Goal: Information Seeking & Learning: Understand process/instructions

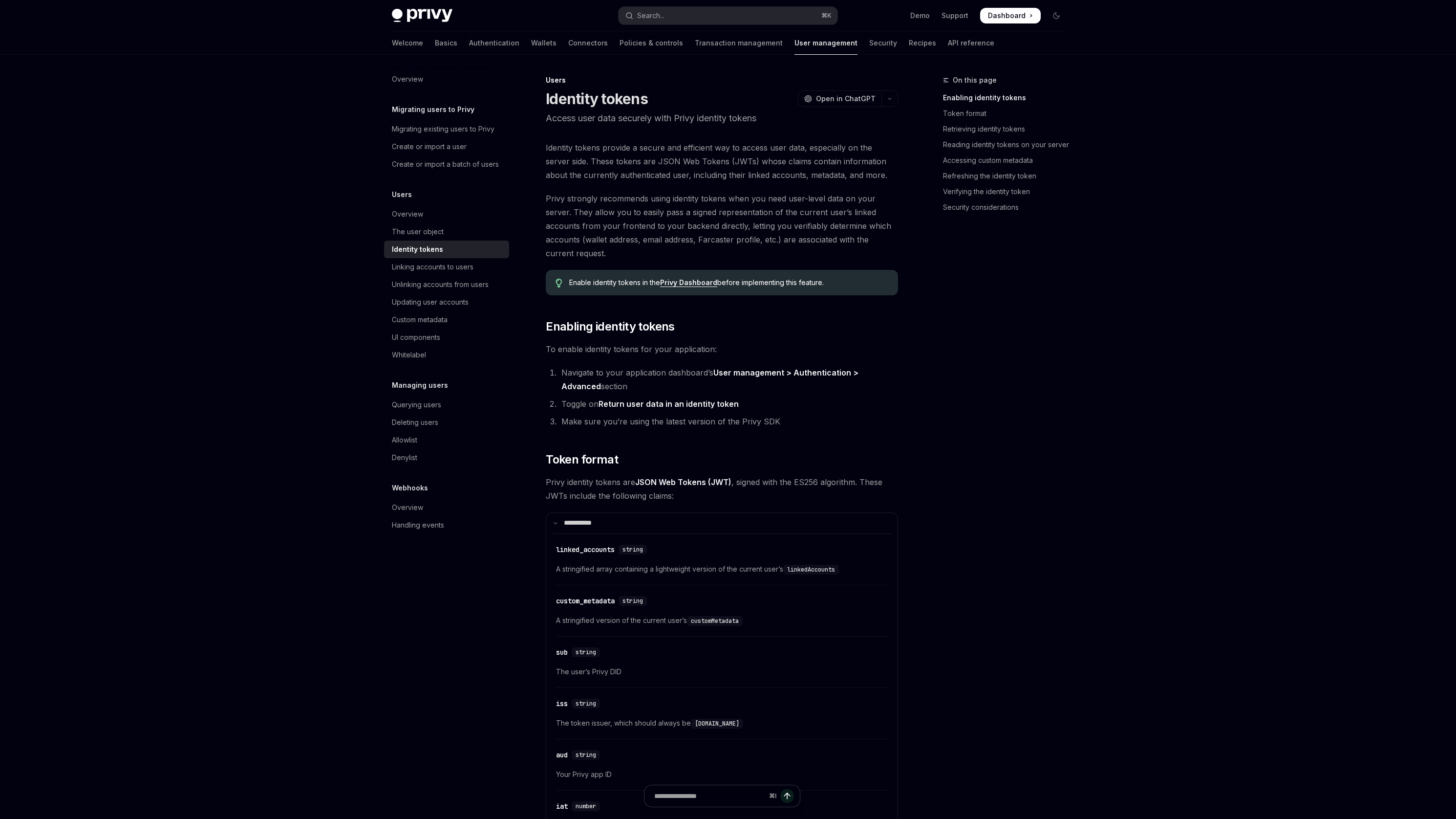
click at [615, 400] on strong "Return user data in an identity token" at bounding box center [669, 403] width 140 height 10
drag, startPoint x: 615, startPoint y: 400, endPoint x: 720, endPoint y: 401, distance: 105.0
click at [720, 401] on strong "Return user data in an identity token" at bounding box center [669, 403] width 140 height 10
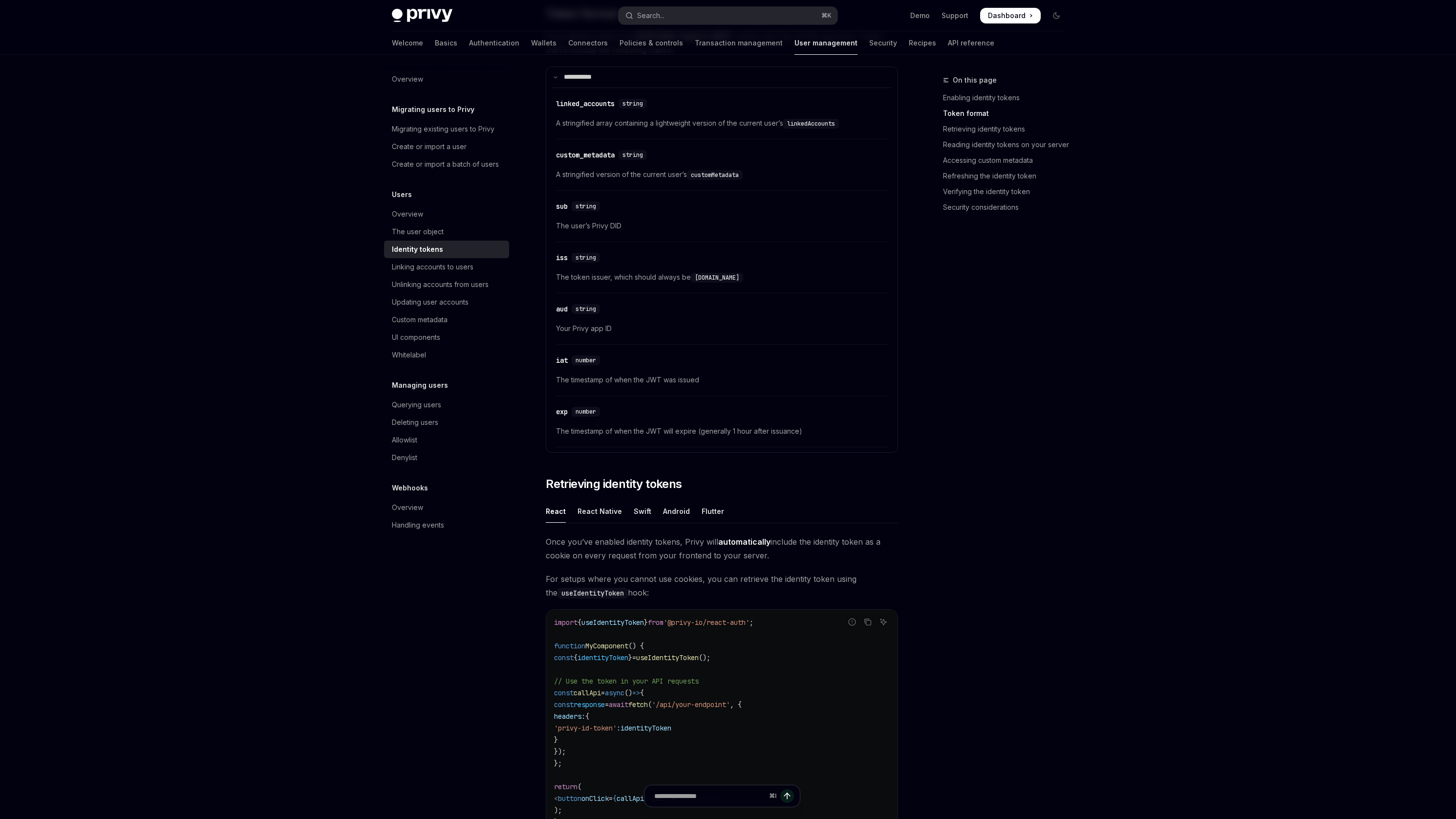
scroll to position [657, 0]
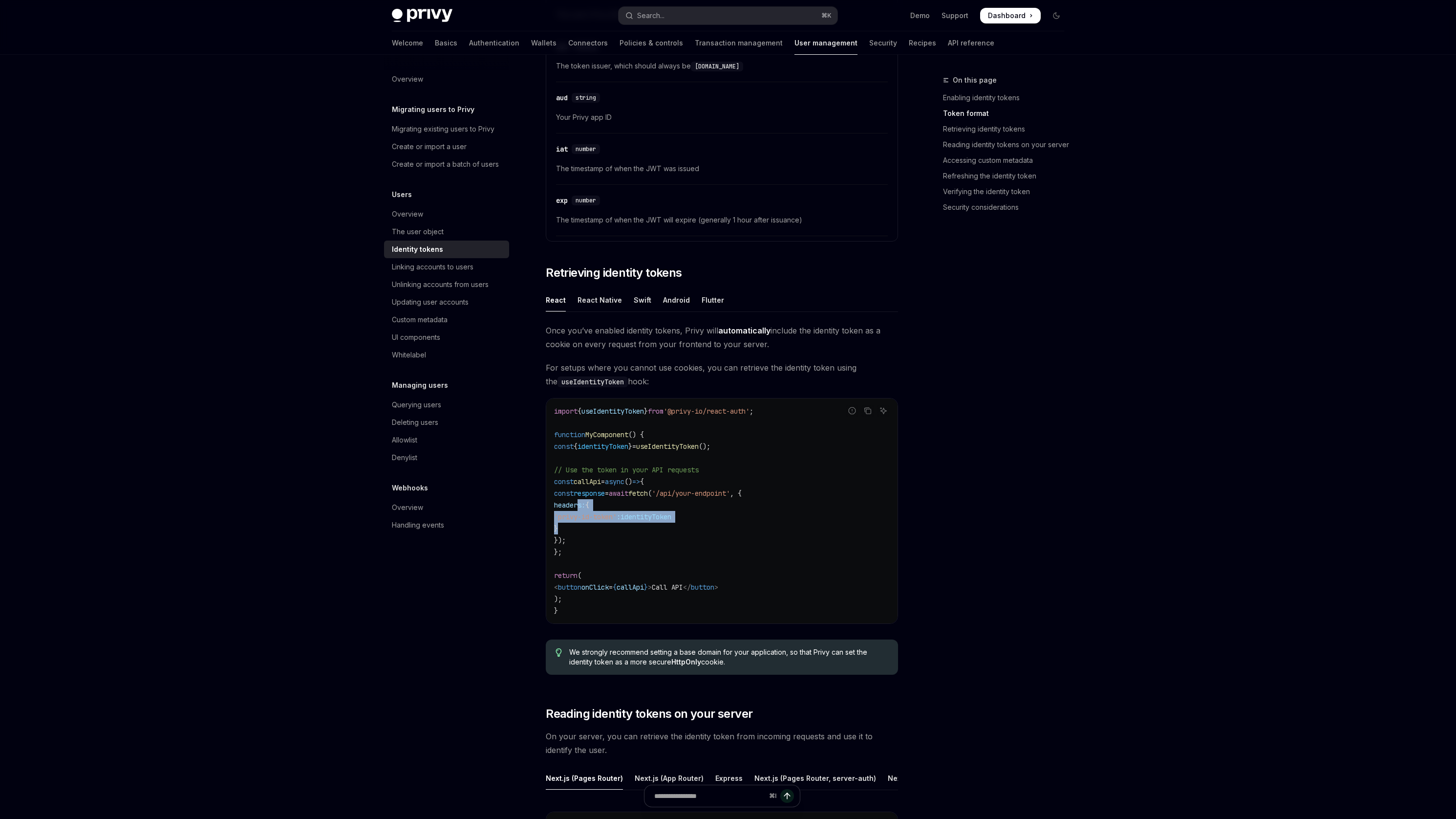
drag, startPoint x: 579, startPoint y: 507, endPoint x: 607, endPoint y: 527, distance: 34.4
click at [607, 527] on code "import { useIdentityToken } from '@privy-io/react-auth' ; function MyComponent …" at bounding box center [722, 511] width 336 height 211
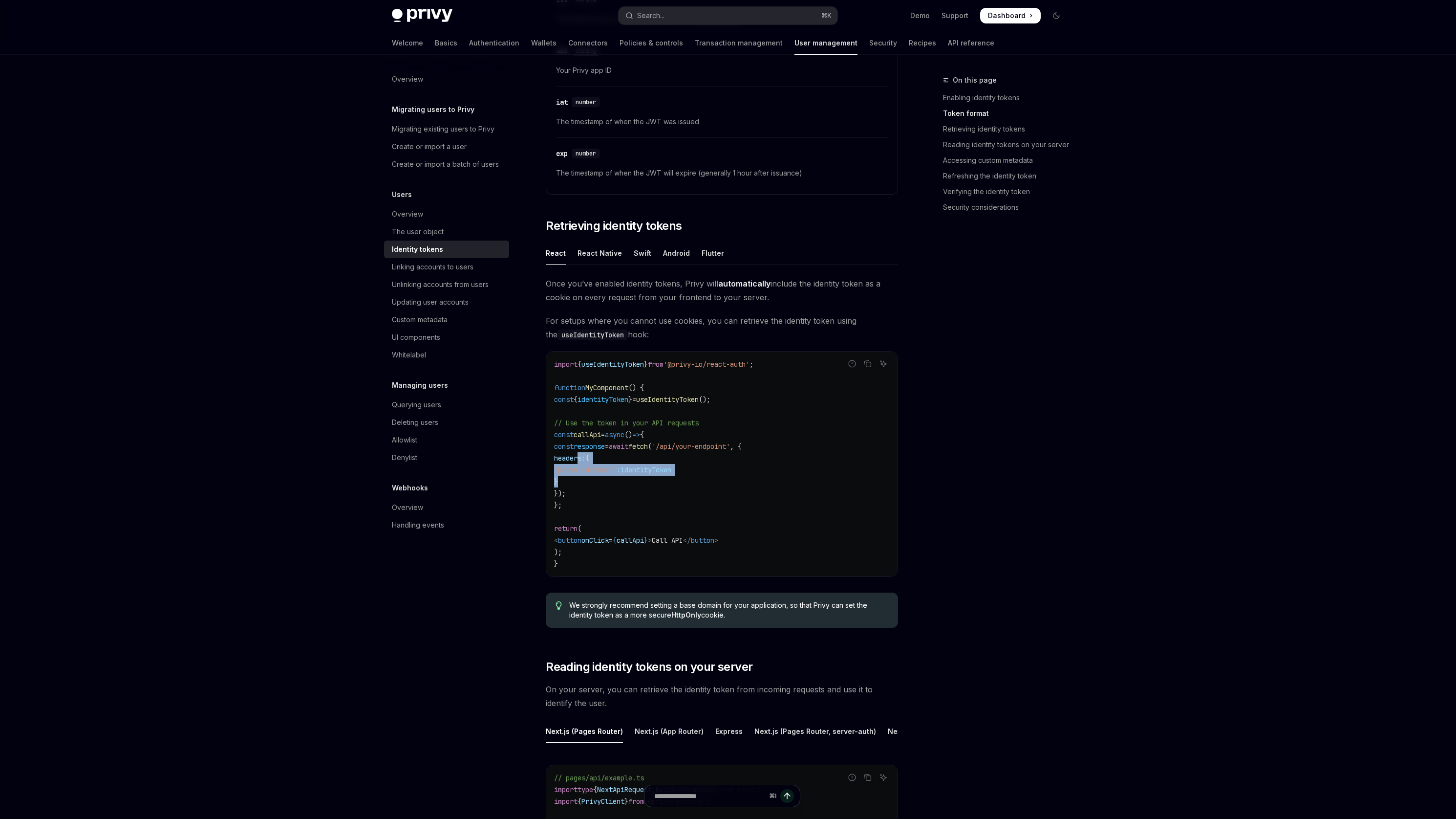
scroll to position [750, 0]
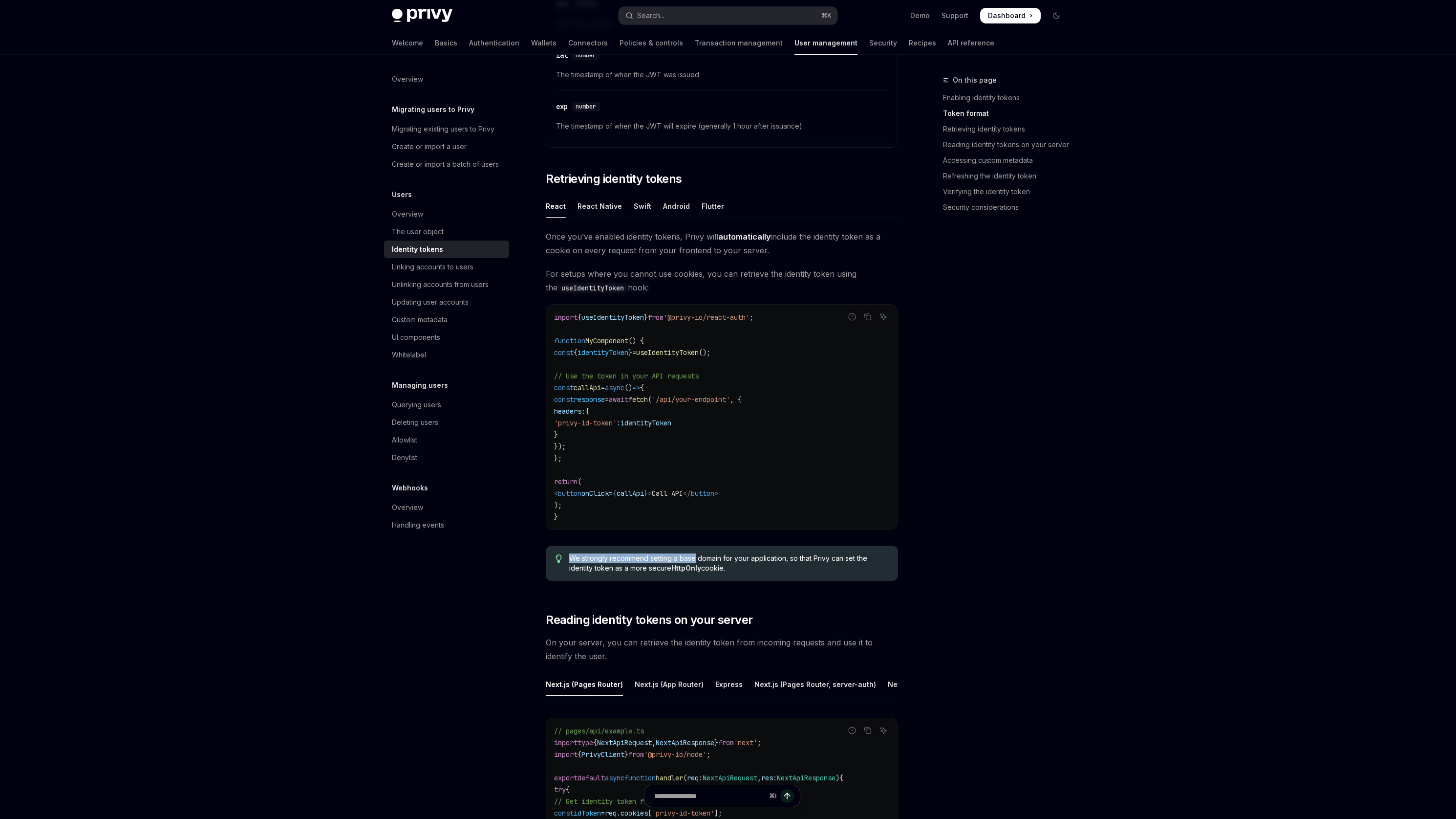
drag, startPoint x: 569, startPoint y: 562, endPoint x: 694, endPoint y: 562, distance: 125.0
click at [694, 562] on div "We strongly recommend setting a base domain for your application, so that Privy…" at bounding box center [722, 563] width 353 height 36
click at [694, 562] on span "We strongly recommend setting a base domain for your application, so that Privy…" at bounding box center [729, 563] width 319 height 19
drag, startPoint x: 592, startPoint y: 571, endPoint x: 719, endPoint y: 574, distance: 127.0
click at [719, 574] on div "We strongly recommend setting a base domain for your application, so that Privy…" at bounding box center [722, 563] width 353 height 36
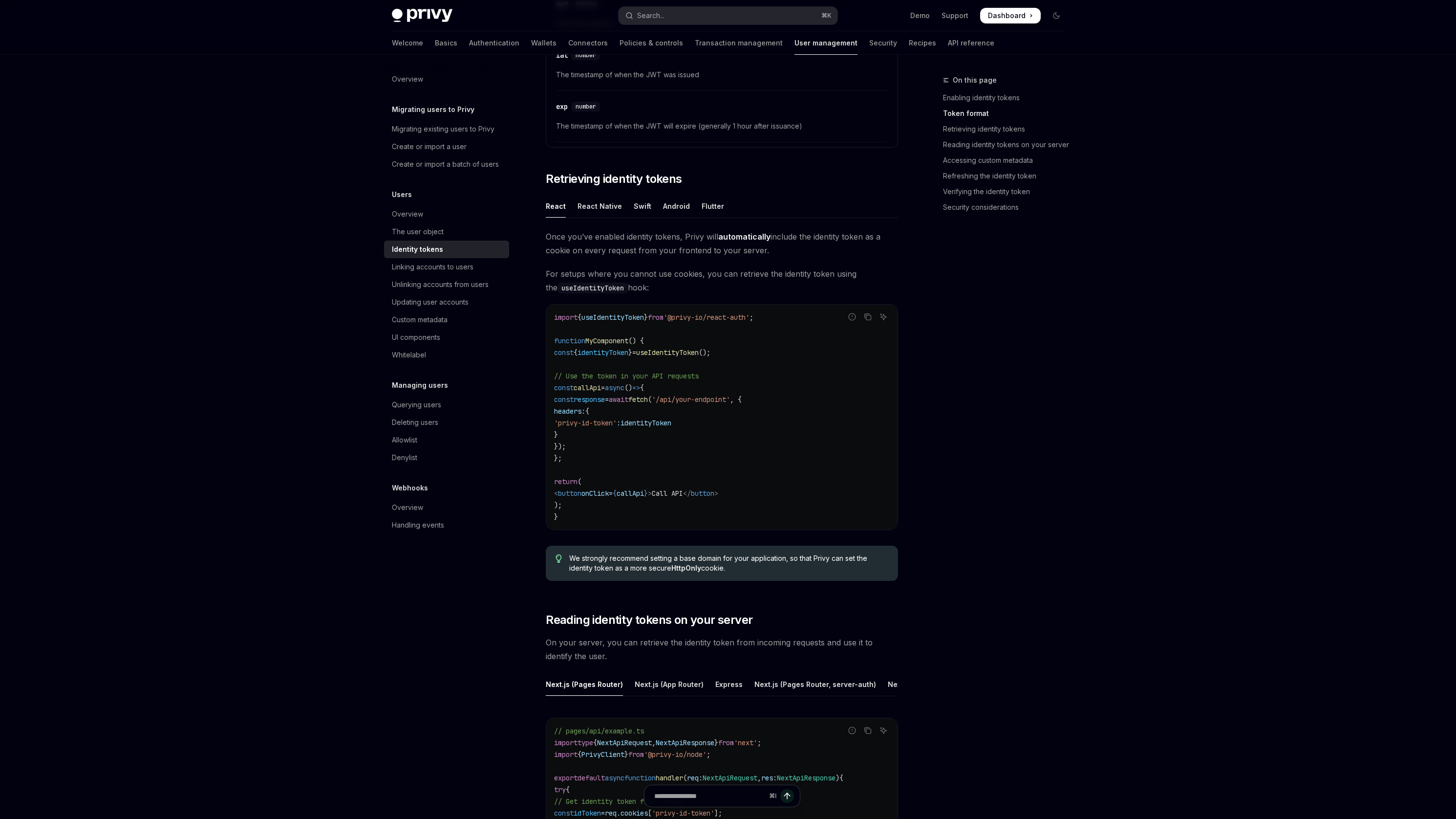
click at [719, 574] on div "We strongly recommend setting a base domain for your application, so that Privy…" at bounding box center [722, 563] width 353 height 36
click at [774, 560] on span "We strongly recommend setting a base domain for your application, so that Privy…" at bounding box center [729, 563] width 319 height 19
drag, startPoint x: 774, startPoint y: 560, endPoint x: 722, endPoint y: 558, distance: 52.0
click at [722, 558] on span "We strongly recommend setting a base domain for your application, so that Privy…" at bounding box center [729, 563] width 319 height 19
click at [787, 559] on span "We strongly recommend setting a base domain for your application, so that Privy…" at bounding box center [729, 563] width 319 height 19
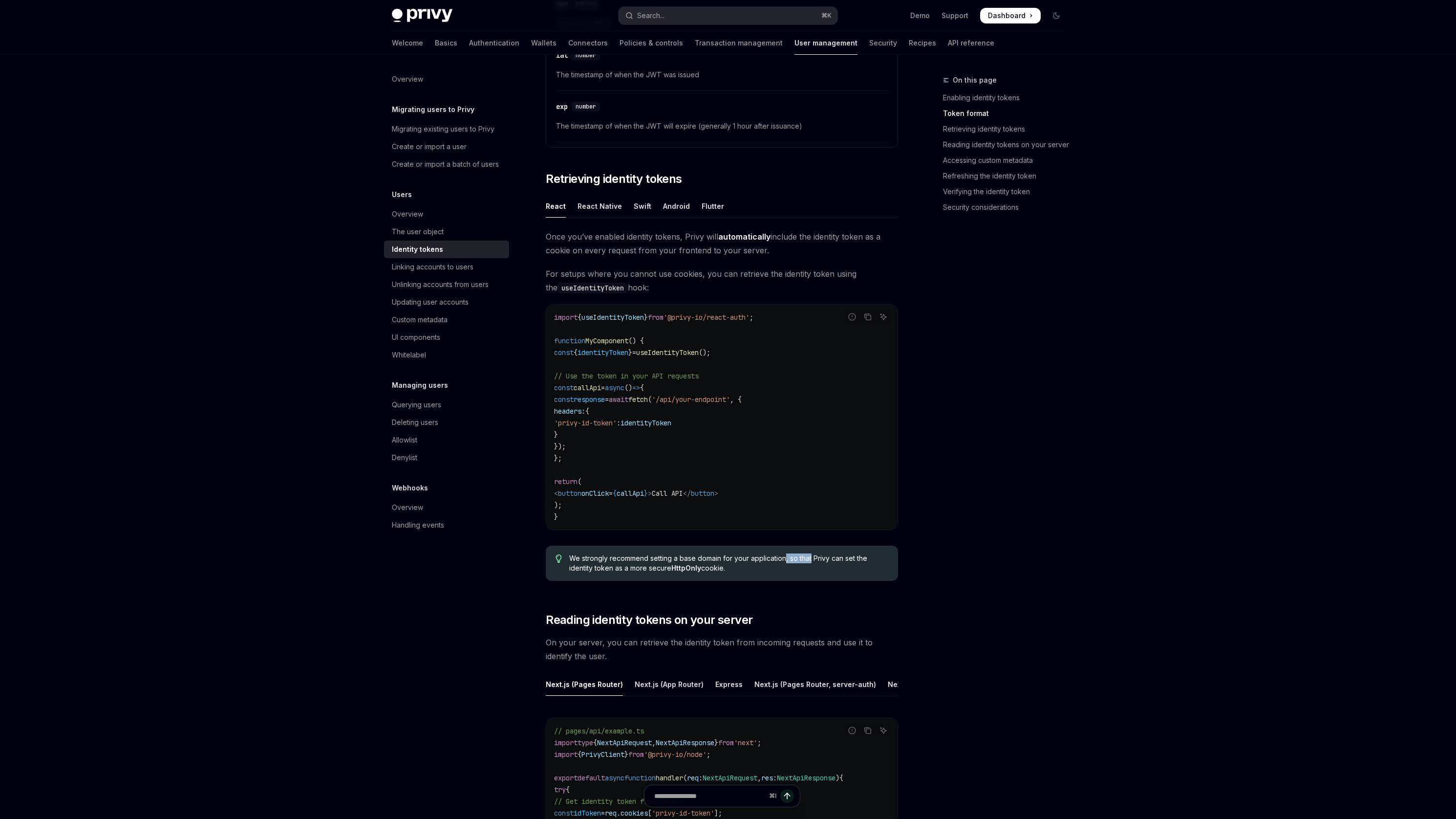
drag, startPoint x: 787, startPoint y: 559, endPoint x: 799, endPoint y: 559, distance: 12.0
click at [799, 559] on span "We strongly recommend setting a base domain for your application, so that Privy…" at bounding box center [729, 563] width 319 height 19
click at [796, 559] on span "We strongly recommend setting a base domain for your application, so that Privy…" at bounding box center [729, 563] width 319 height 19
drag, startPoint x: 796, startPoint y: 559, endPoint x: 860, endPoint y: 562, distance: 64.1
click at [860, 562] on span "We strongly recommend setting a base domain for your application, so that Privy…" at bounding box center [729, 563] width 319 height 19
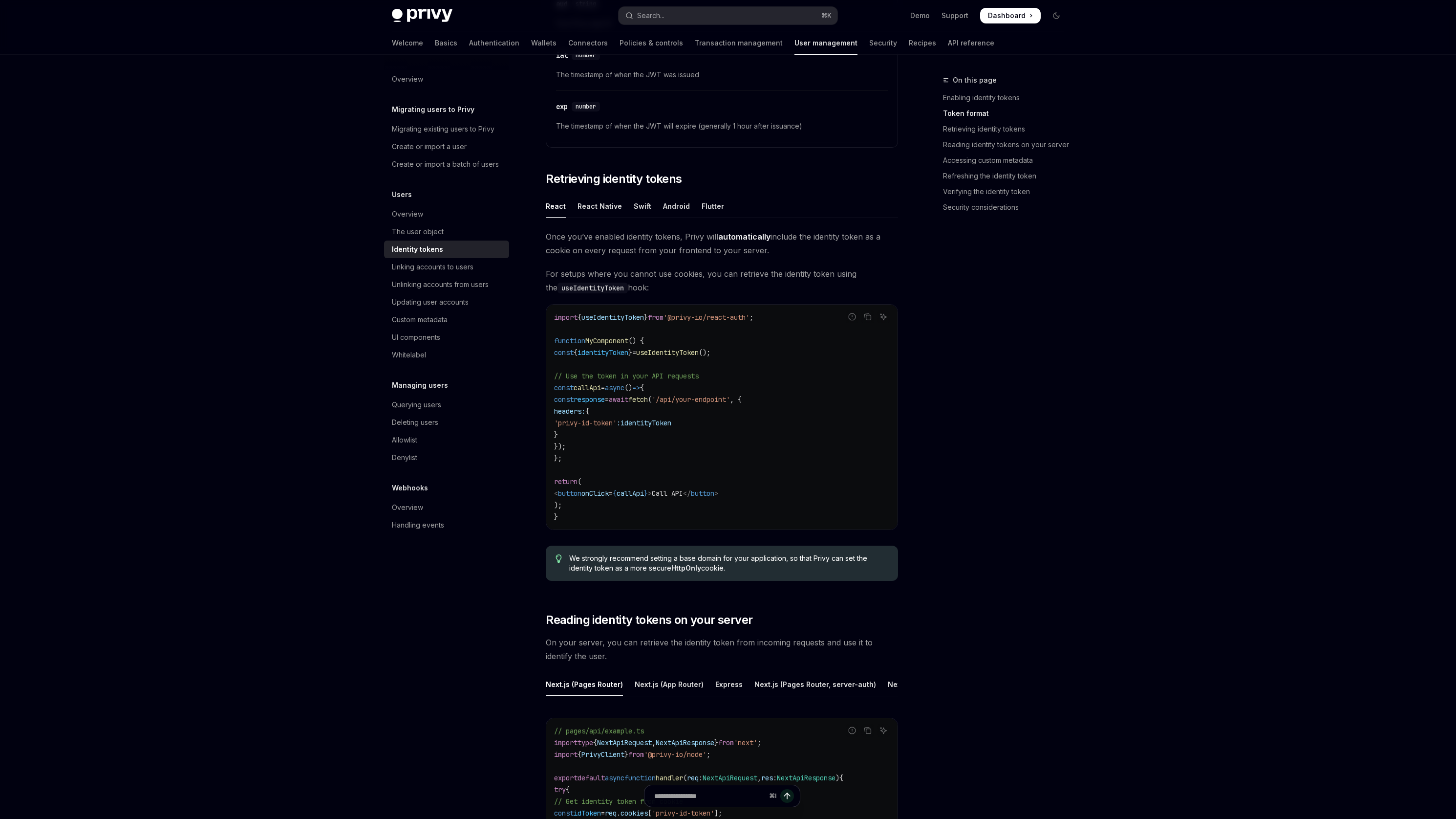
click at [689, 541] on div "Once you’ve enabled identity tokens, Privy will automatically include the ident…" at bounding box center [722, 409] width 353 height 359
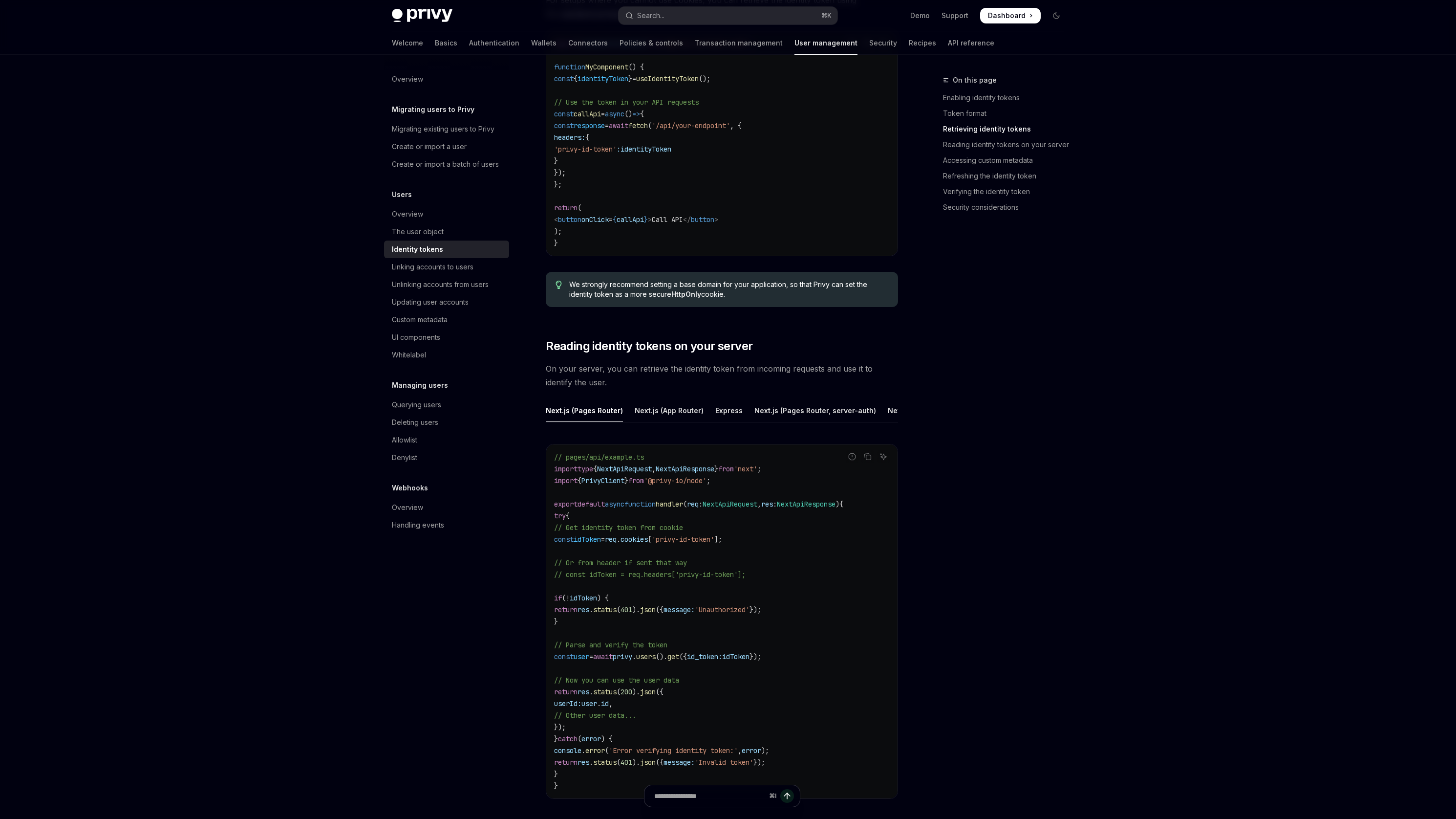
scroll to position [1017, 0]
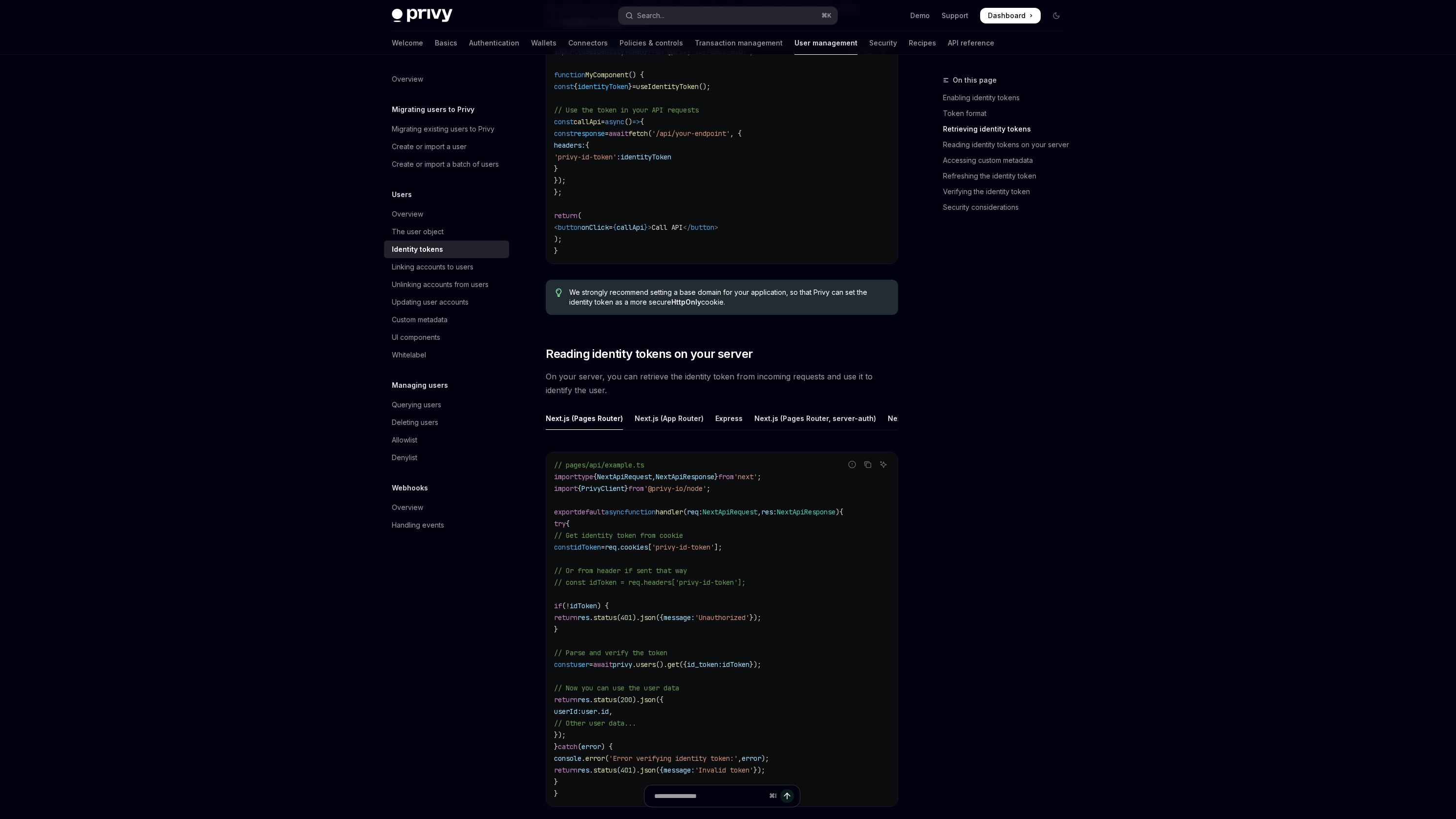
click at [586, 293] on span "We strongly recommend setting a base domain for your application, so that Privy…" at bounding box center [729, 297] width 319 height 19
click at [644, 295] on span "We strongly recommend setting a base domain for your application, so that Privy…" at bounding box center [729, 297] width 319 height 19
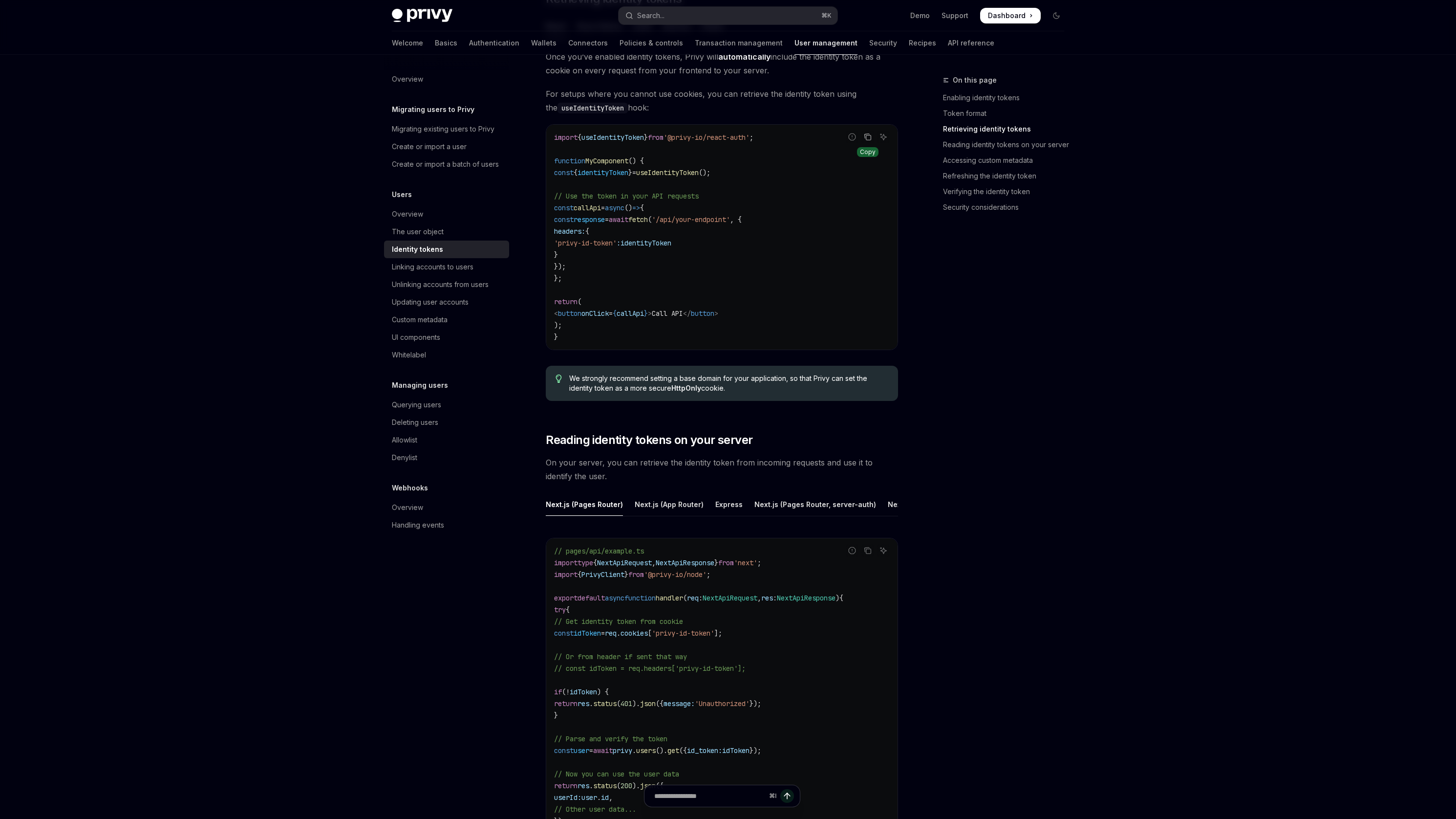
click at [872, 140] on button "Copy the contents from the code block" at bounding box center [868, 137] width 13 height 13
